Goal: Task Accomplishment & Management: Use online tool/utility

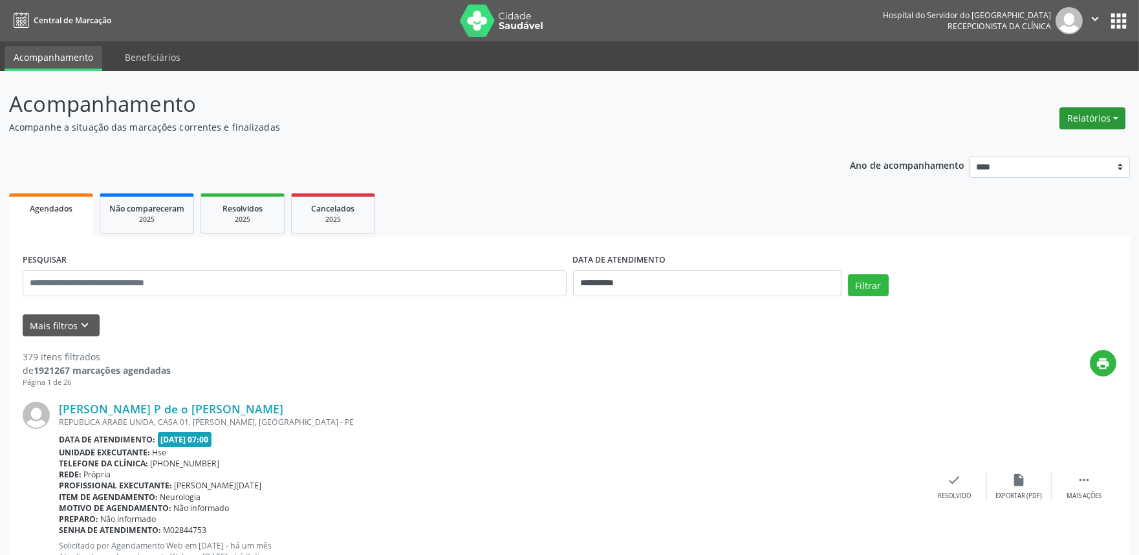
click at [1089, 114] on button "Relatórios" at bounding box center [1093, 118] width 66 height 22
click at [1051, 140] on link "Agendamentos" at bounding box center [1055, 145] width 139 height 18
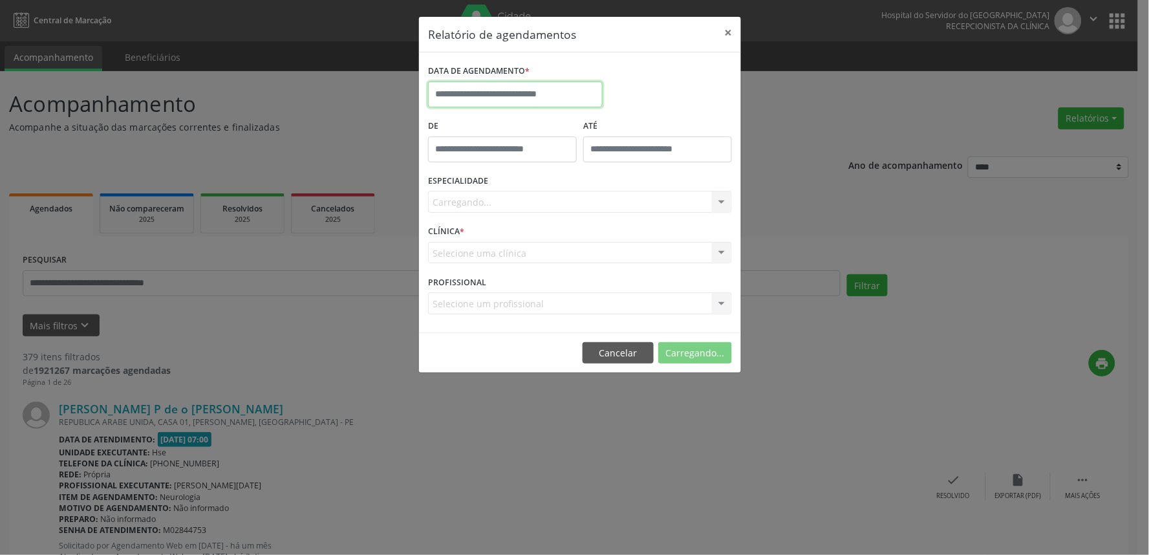
click at [521, 86] on input "text" at bounding box center [515, 95] width 175 height 26
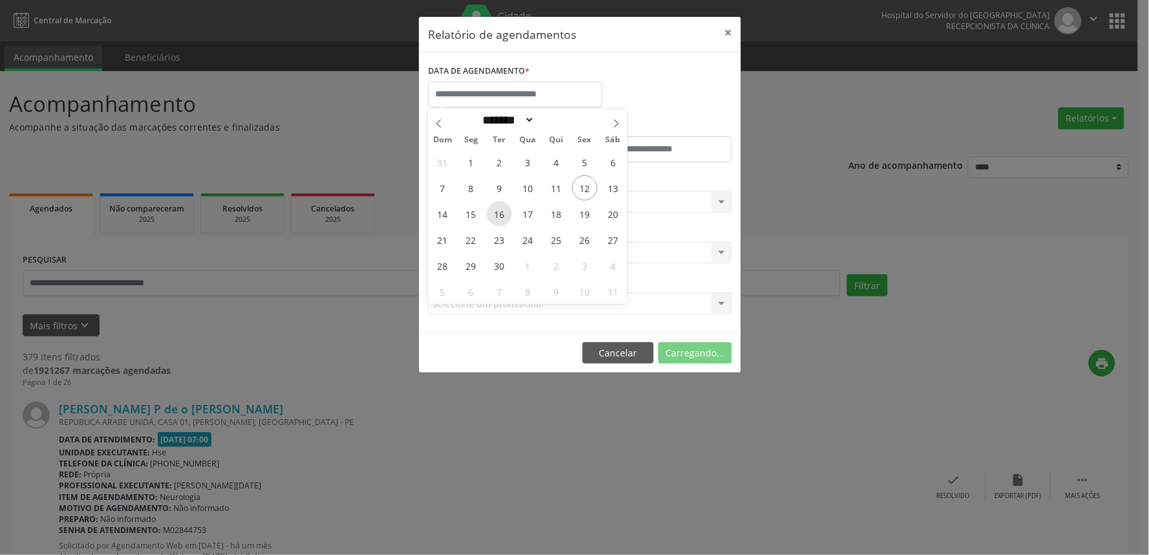
click at [503, 212] on span "16" at bounding box center [499, 213] width 25 height 25
type input "**********"
click at [503, 212] on span "16" at bounding box center [499, 213] width 25 height 25
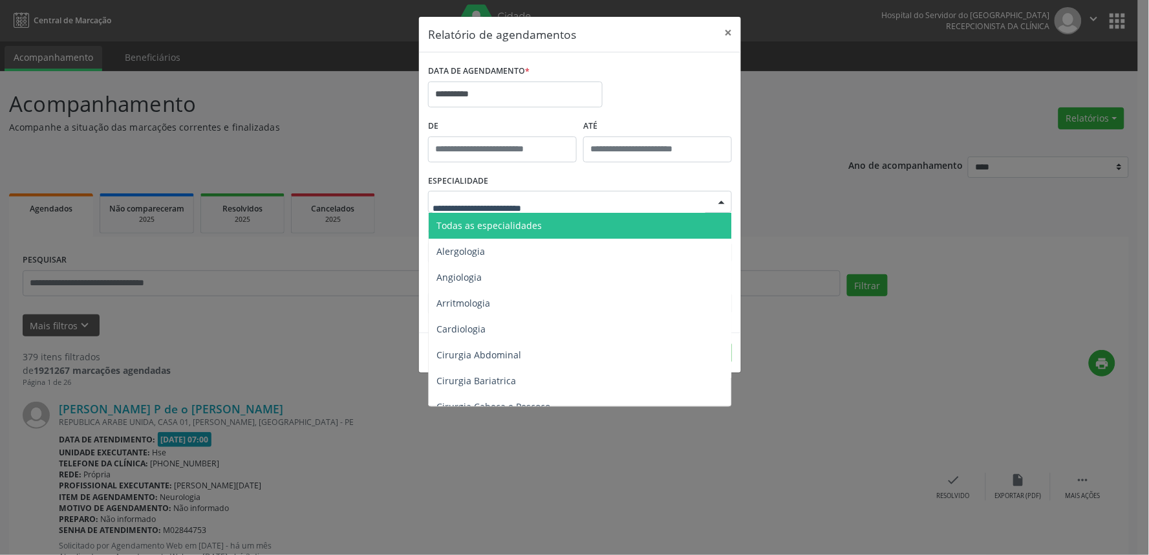
click at [506, 225] on span "Todas as especialidades" at bounding box center [489, 225] width 105 height 12
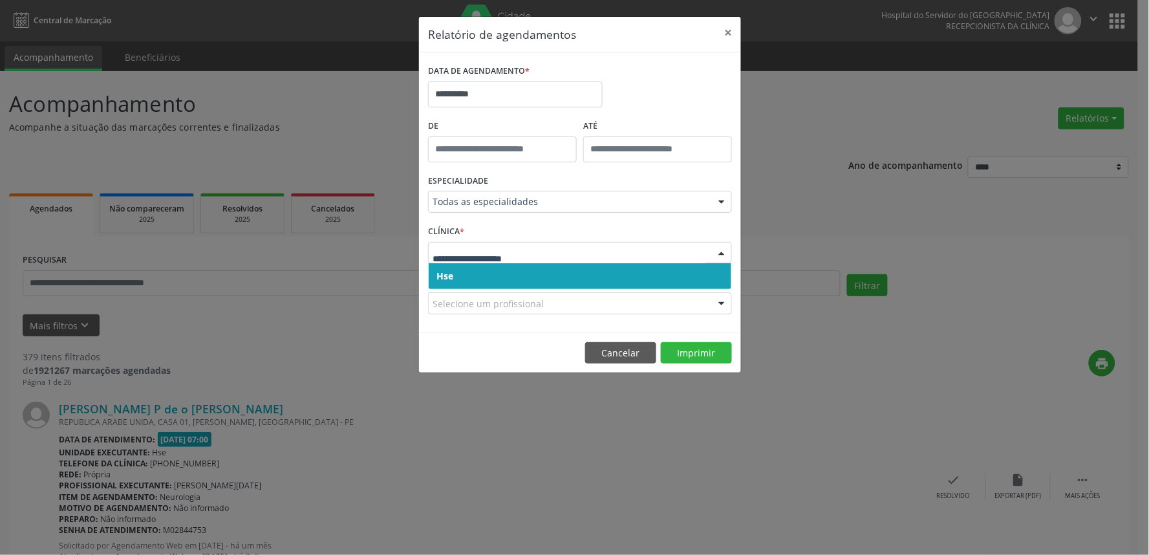
click at [501, 261] on div at bounding box center [580, 253] width 304 height 22
click at [501, 274] on span "Hse" at bounding box center [580, 276] width 303 height 26
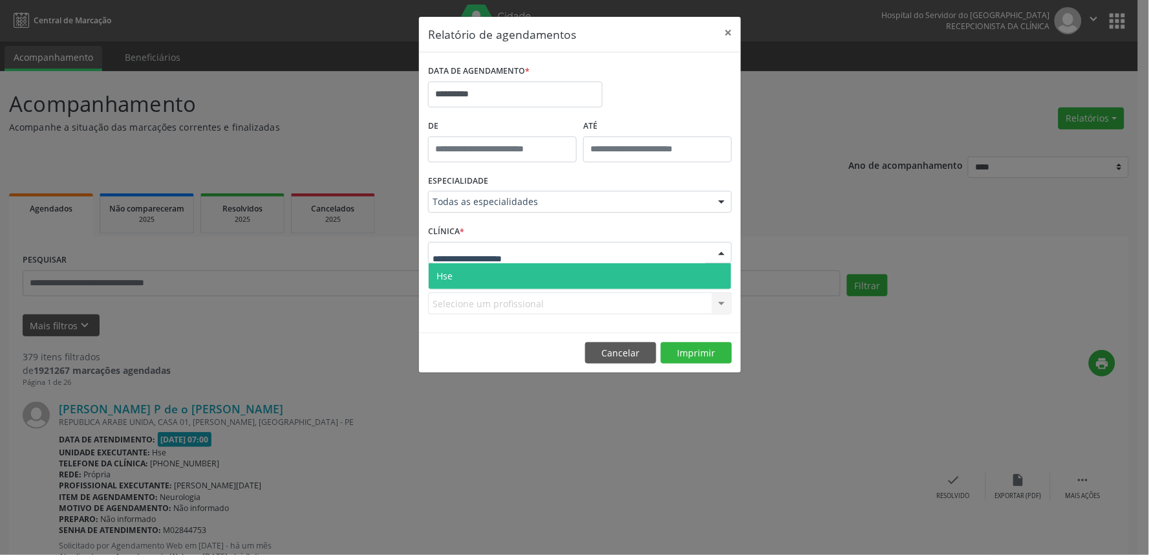
click at [501, 268] on span "Hse" at bounding box center [580, 276] width 303 height 26
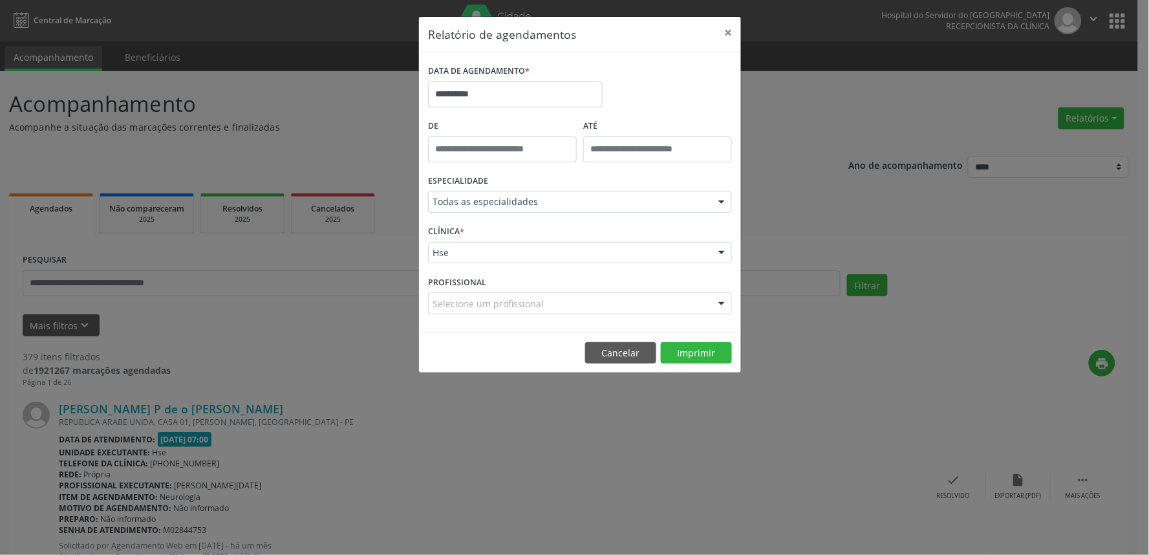
click at [572, 302] on div "Selecione um profissional" at bounding box center [580, 303] width 304 height 22
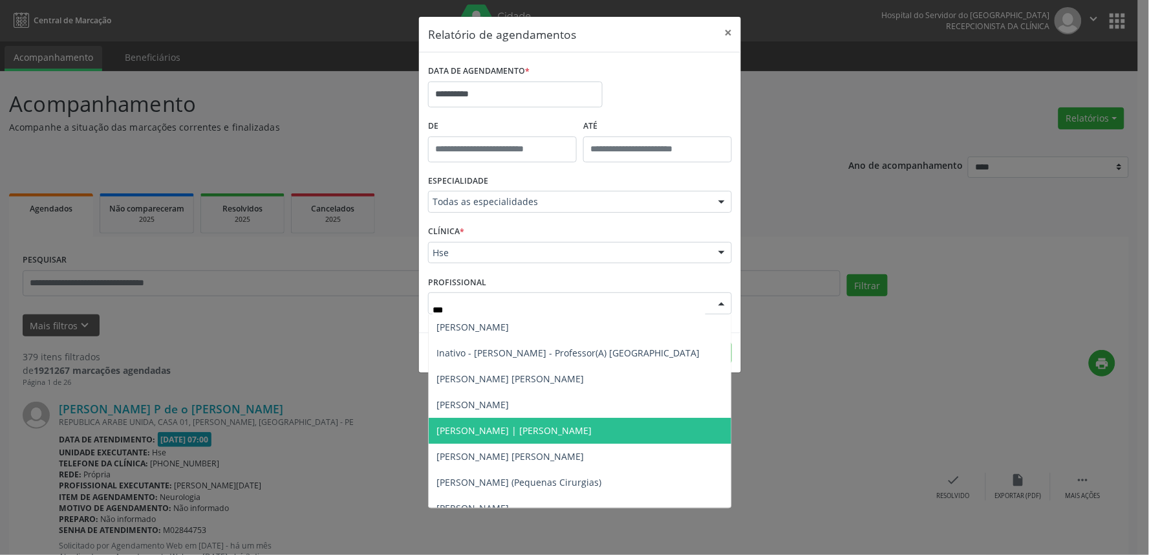
click at [554, 429] on span "[PERSON_NAME] | [PERSON_NAME]" at bounding box center [580, 431] width 303 height 26
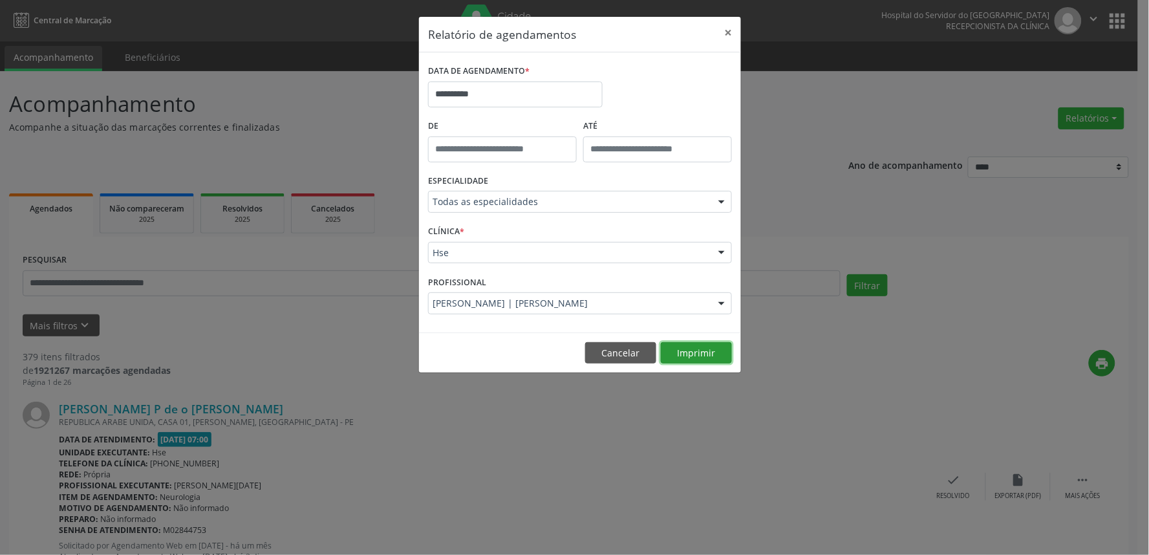
click at [683, 361] on button "Imprimir" at bounding box center [696, 353] width 71 height 22
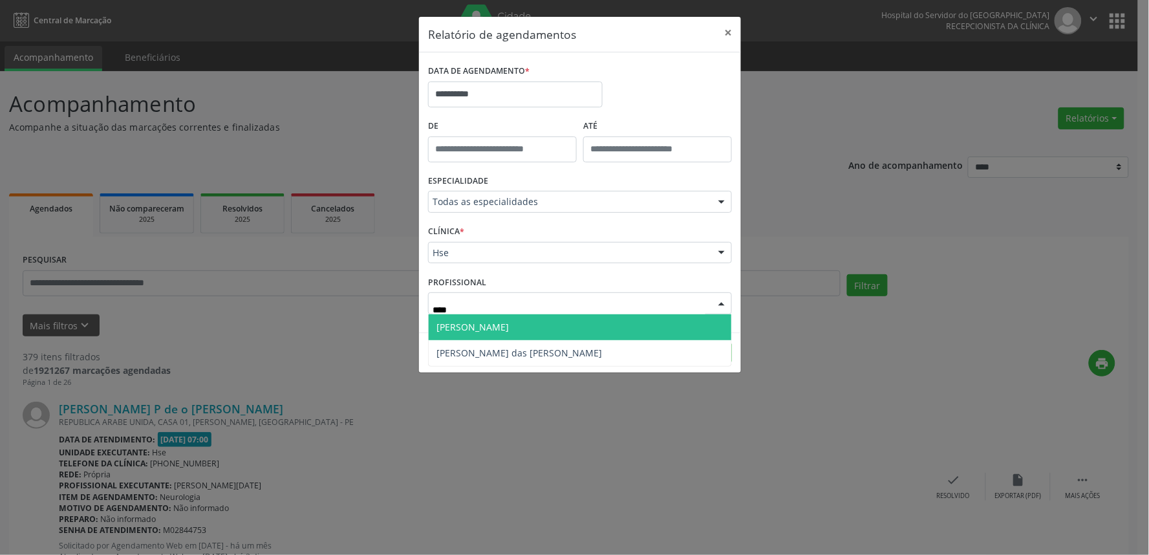
click at [613, 330] on span "[PERSON_NAME]" at bounding box center [580, 327] width 303 height 26
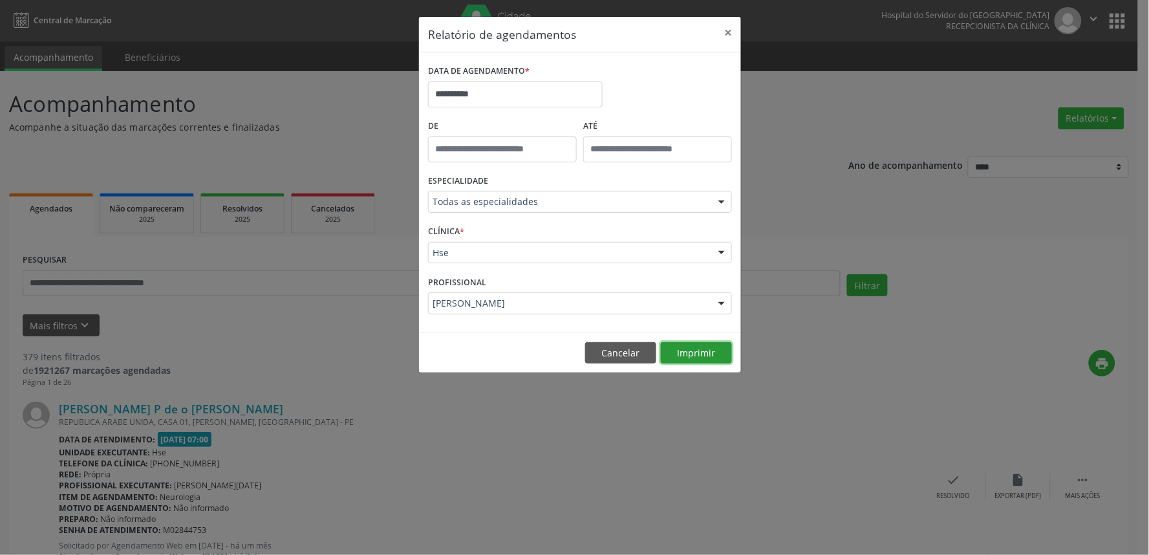
click at [699, 345] on button "Imprimir" at bounding box center [696, 353] width 71 height 22
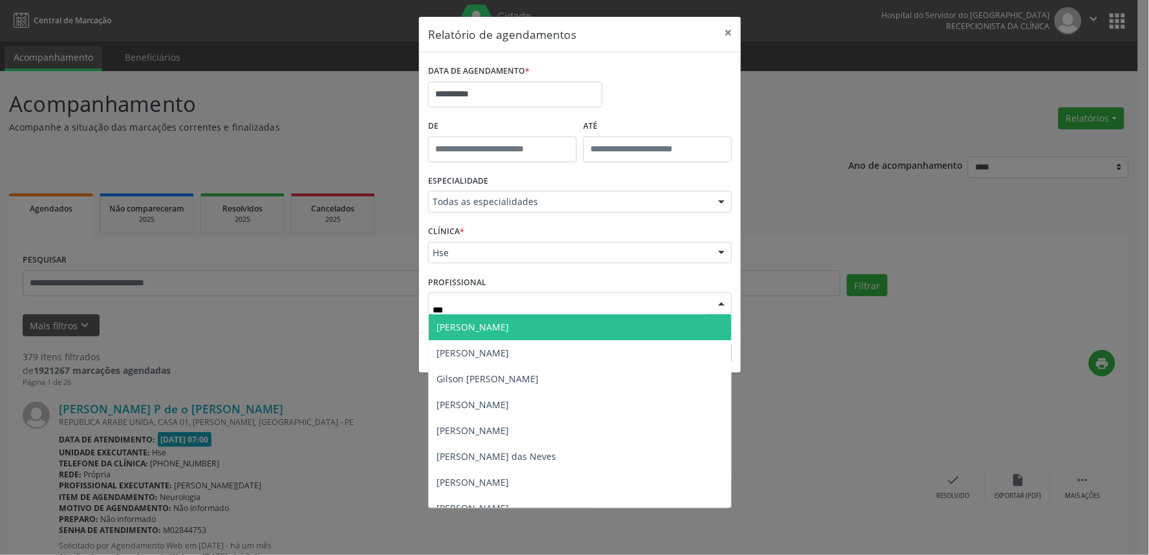
type input "****"
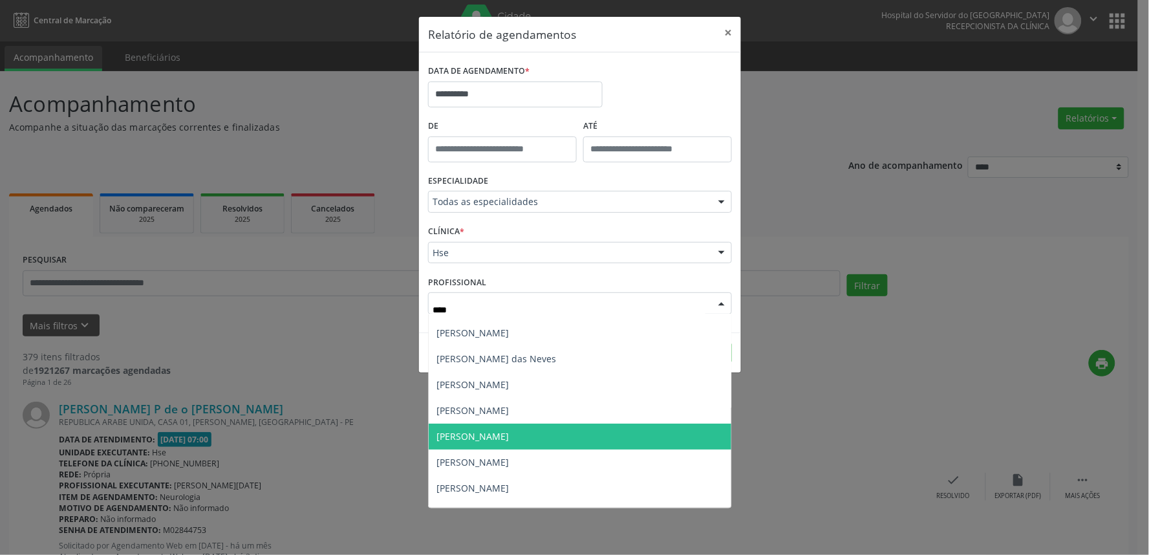
scroll to position [144, 0]
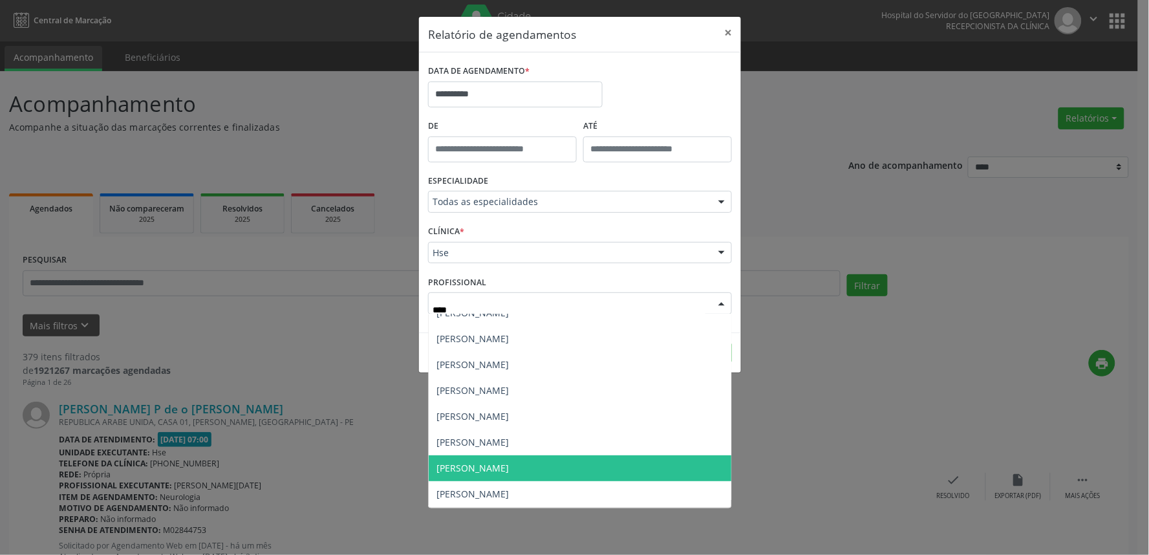
click at [581, 472] on span "[PERSON_NAME]" at bounding box center [580, 468] width 303 height 26
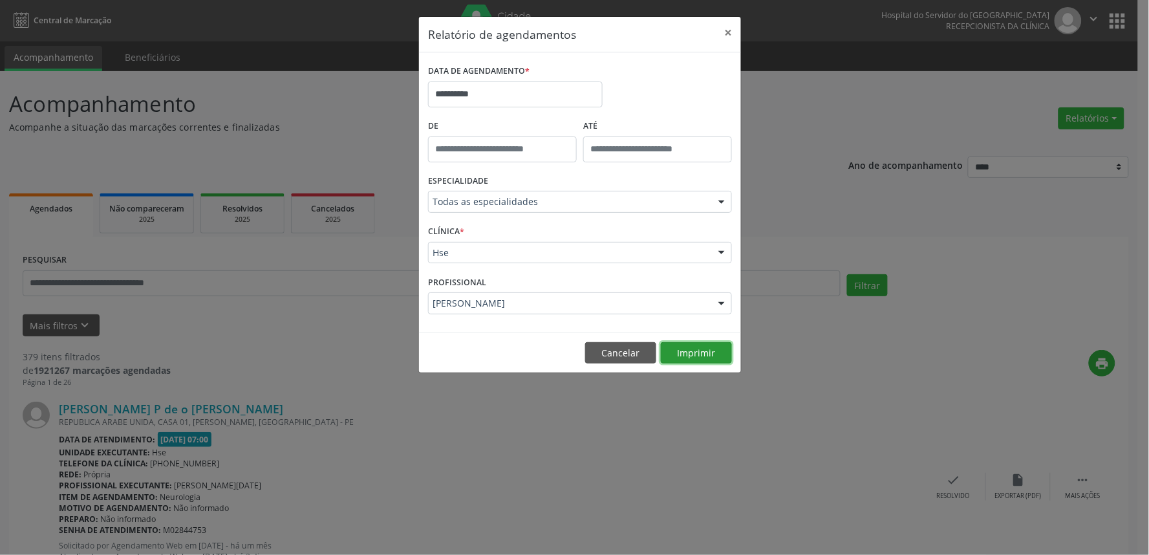
click at [684, 356] on button "Imprimir" at bounding box center [696, 353] width 71 height 22
